Goal: Task Accomplishment & Management: Use online tool/utility

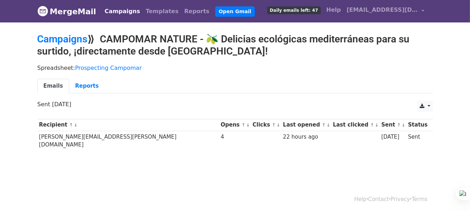
click at [117, 10] on link "Campaigns" at bounding box center [122, 11] width 41 height 14
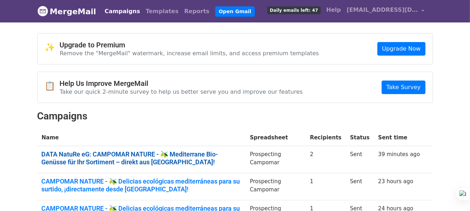
click at [112, 155] on link "DATA NatuRe eG: CAMPOMAR NATURE - 🫒 Mediterrane Bio-Genüsse für Ihr Sortiment –…" at bounding box center [142, 157] width 200 height 15
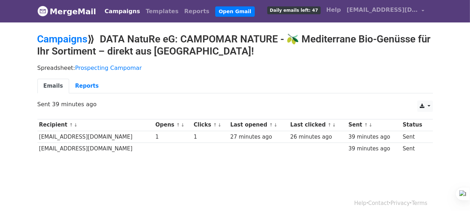
click at [106, 10] on link "Campaigns" at bounding box center [122, 11] width 41 height 14
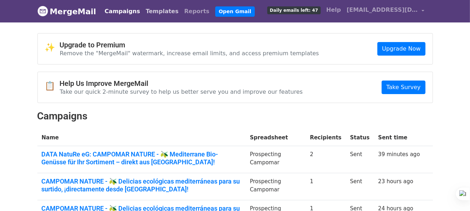
click at [153, 11] on link "Templates" at bounding box center [162, 11] width 38 height 14
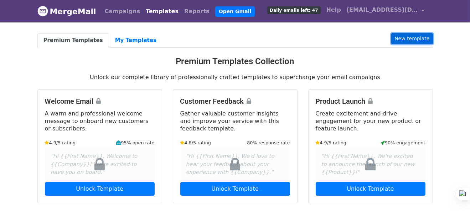
click at [419, 37] on link "New template" at bounding box center [411, 38] width 41 height 11
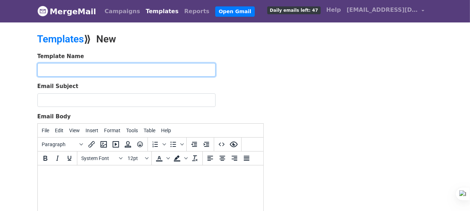
drag, startPoint x: 204, startPoint y: 69, endPoint x: 208, endPoint y: 72, distance: 4.8
click at [204, 69] on input "text" at bounding box center [126, 70] width 178 height 14
paste input "AP Suppliers of organic cucumbers + capers - Eng"
type input "AP Suppliers of organic cucumbers + capers - Eng"
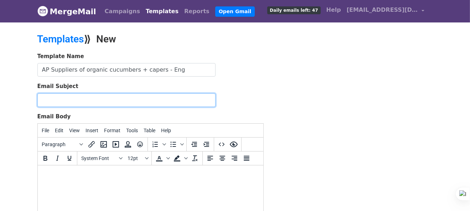
click at [200, 101] on input "Email Subject" at bounding box center [126, 100] width 178 height 14
paste input "Looking for Suppliers of organic cucumbers + capers"
type input "Looking for Suppliers of organic cucumbers + capers"
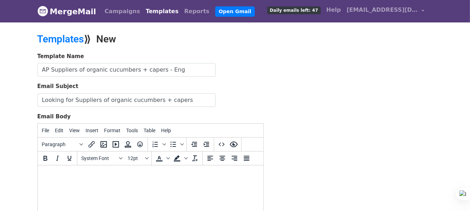
scroll to position [36, 0]
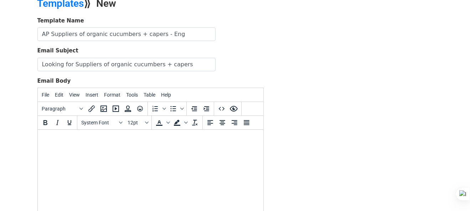
paste body
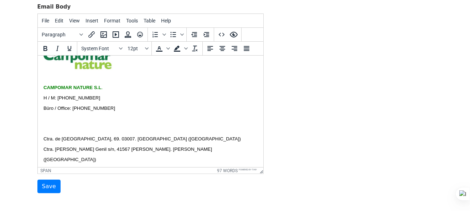
scroll to position [149, 0]
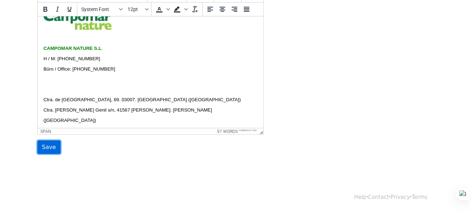
click at [54, 145] on input "Save" at bounding box center [48, 147] width 23 height 14
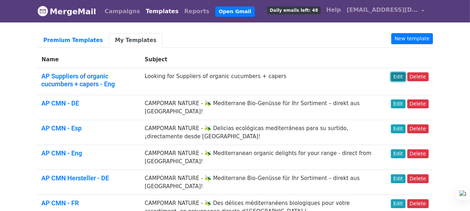
click at [398, 79] on link "Edit" at bounding box center [398, 76] width 15 height 9
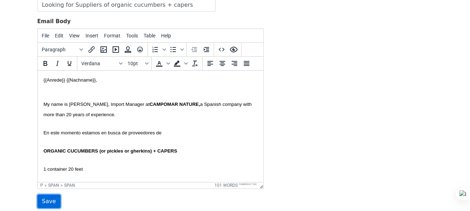
click at [52, 198] on input "Save" at bounding box center [48, 201] width 23 height 14
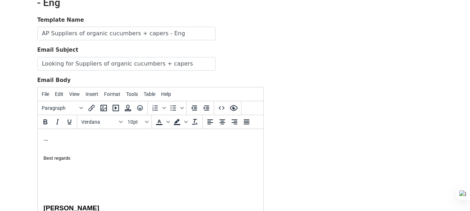
scroll to position [107, 0]
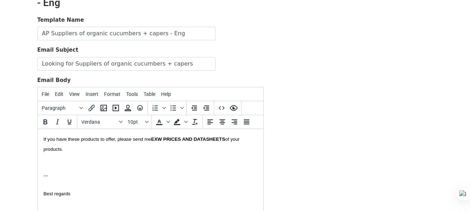
paste body
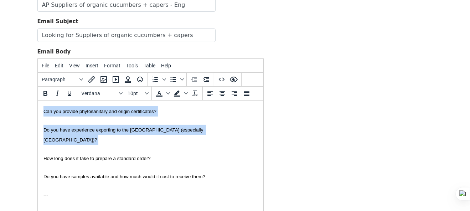
scroll to position [225, 0]
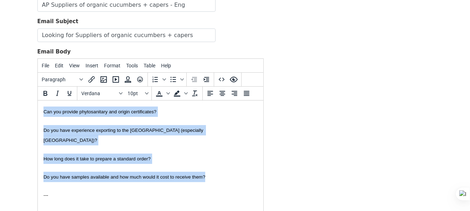
drag, startPoint x: 44, startPoint y: 163, endPoint x: 231, endPoint y: 176, distance: 187.3
click at [231, 176] on span "Some other questions Is your product certified organic for the EU and can you s…" at bounding box center [150, 99] width 214 height 166
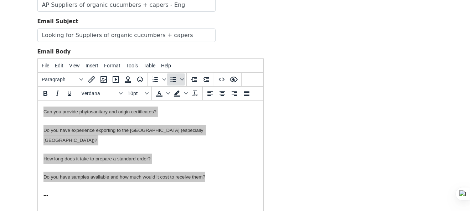
click at [171, 80] on icon "Bullet list" at bounding box center [173, 79] width 9 height 9
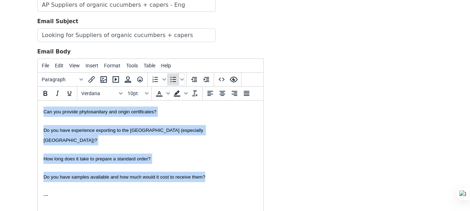
scroll to position [195, 0]
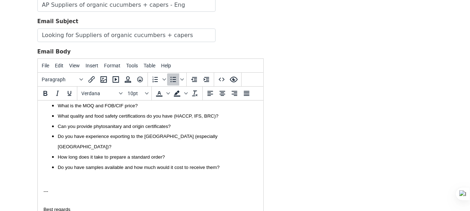
click at [137, 152] on li "How long does it take to prepare a standard order?" at bounding box center [157, 157] width 200 height 10
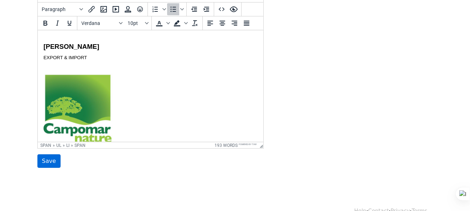
scroll to position [171, 0]
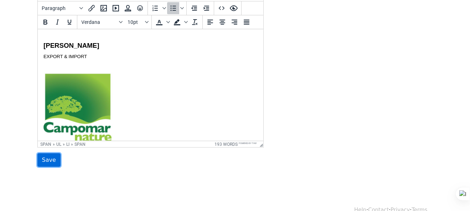
click at [46, 156] on input "Save" at bounding box center [48, 160] width 23 height 14
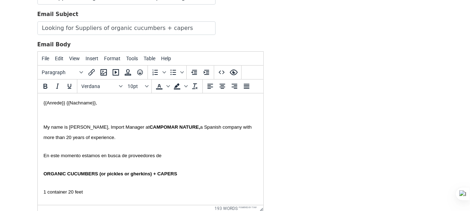
scroll to position [36, 0]
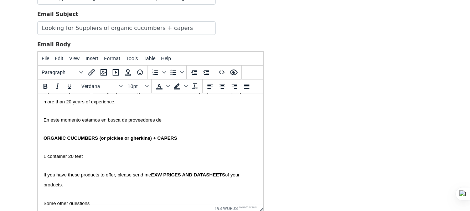
click at [117, 120] on span "En este momento estamos en busca de proveedores de" at bounding box center [102, 119] width 118 height 5
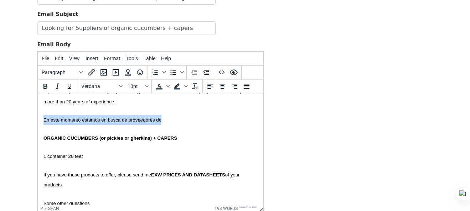
paste body
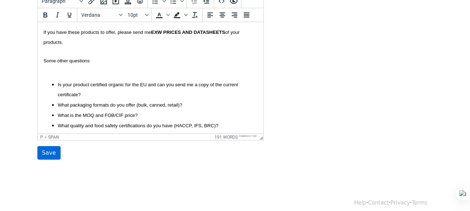
scroll to position [184, 0]
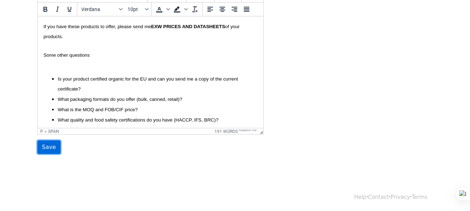
click at [48, 143] on input "Save" at bounding box center [48, 147] width 23 height 14
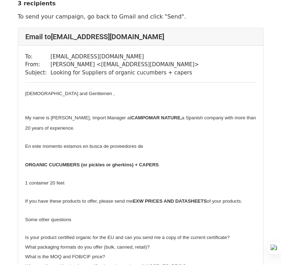
scroll to position [36, 0]
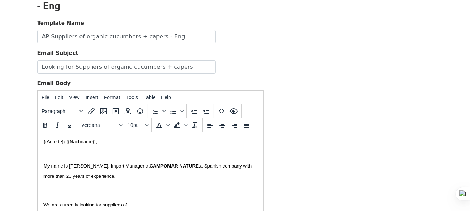
scroll to position [107, 0]
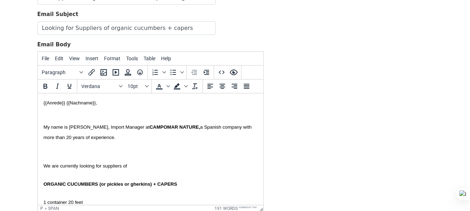
click at [97, 163] on span "We are currently looking for suppliers of" at bounding box center [85, 165] width 84 height 5
click at [76, 170] on p "We are currently looking for suppliers of" at bounding box center [150, 166] width 214 height 10
click at [72, 153] on p at bounding box center [150, 155] width 214 height 10
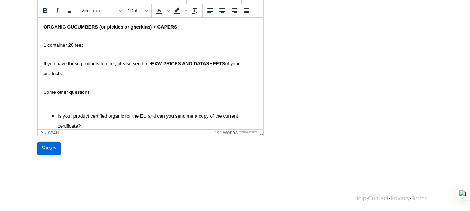
scroll to position [184, 0]
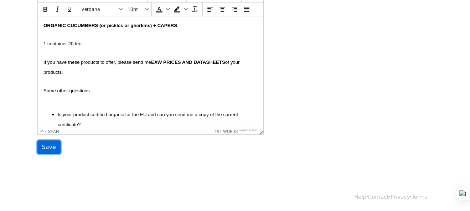
click at [44, 146] on input "Save" at bounding box center [48, 147] width 23 height 14
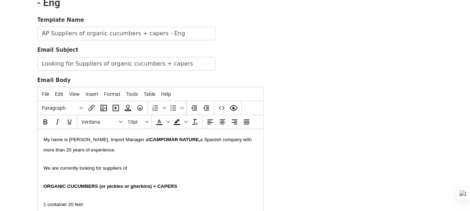
scroll to position [36, 0]
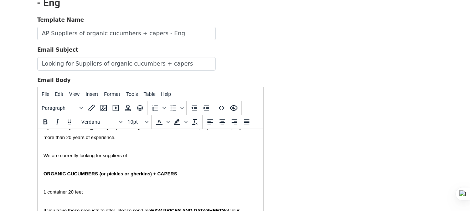
click at [175, 172] on span "ORGANIC CUCUMBERS (or pickles or gherkins) + CAPERS" at bounding box center [109, 173] width 133 height 5
paste body
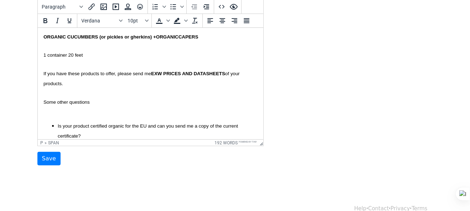
scroll to position [178, 0]
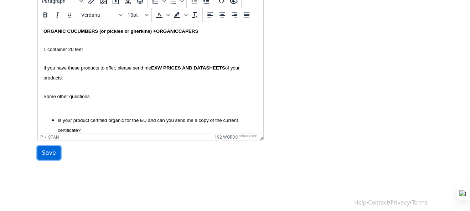
click at [48, 152] on input "Save" at bounding box center [48, 153] width 23 height 14
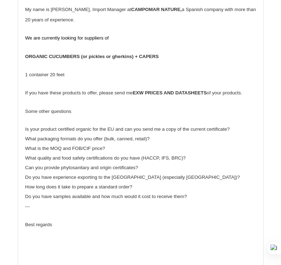
scroll to position [142, 0]
